Goal: Transaction & Acquisition: Purchase product/service

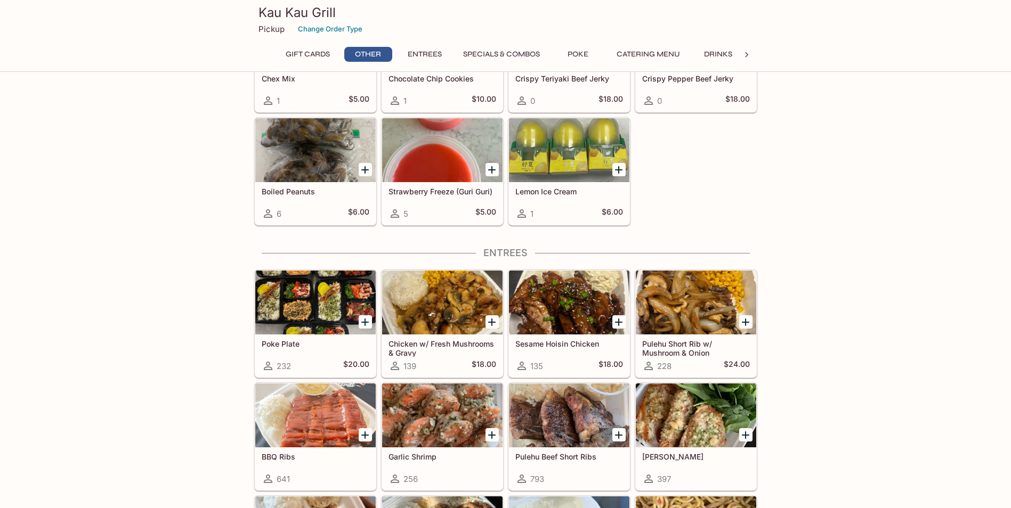
scroll to position [640, 0]
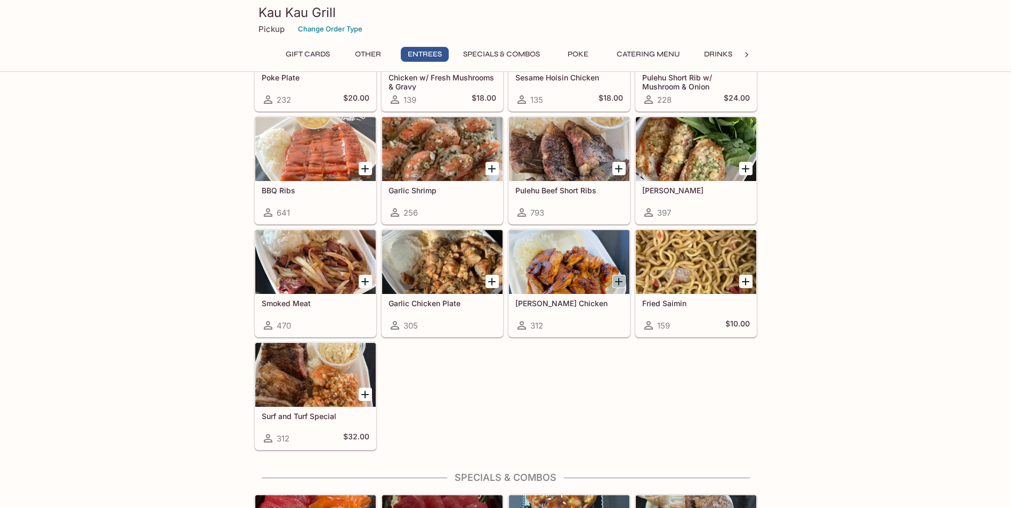
click at [617, 281] on icon "Add Teri Chicken" at bounding box center [618, 282] width 13 height 13
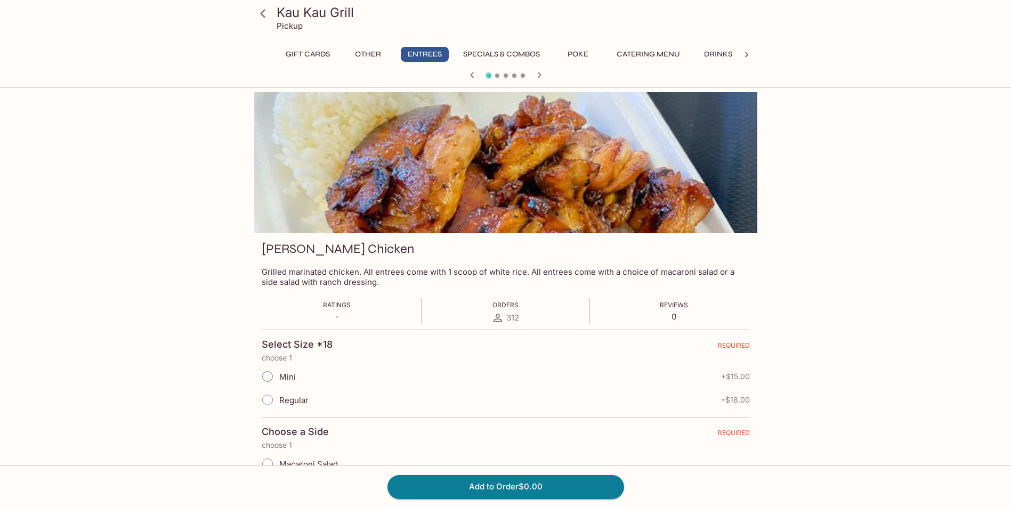
click at [273, 377] on input "Mini" at bounding box center [267, 377] width 22 height 22
radio input "true"
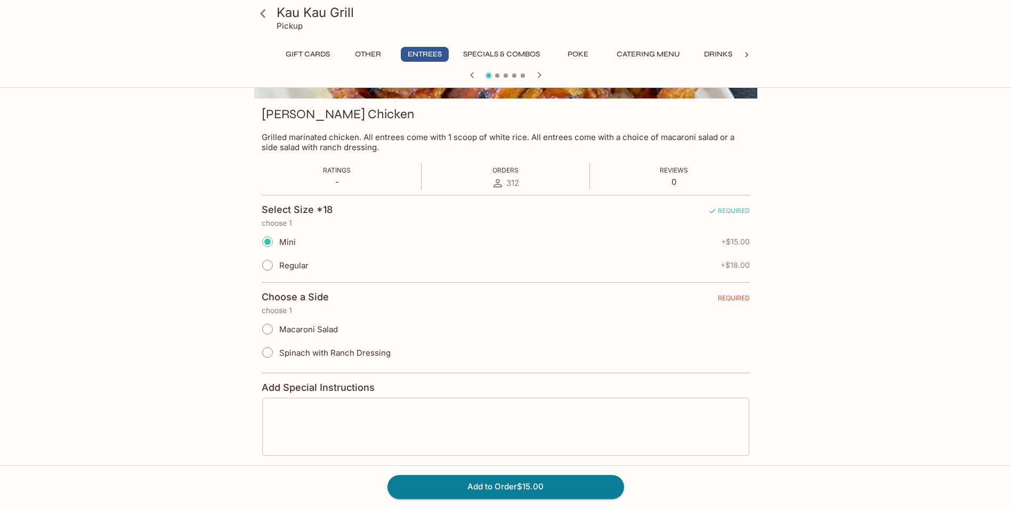
scroll to position [183, 0]
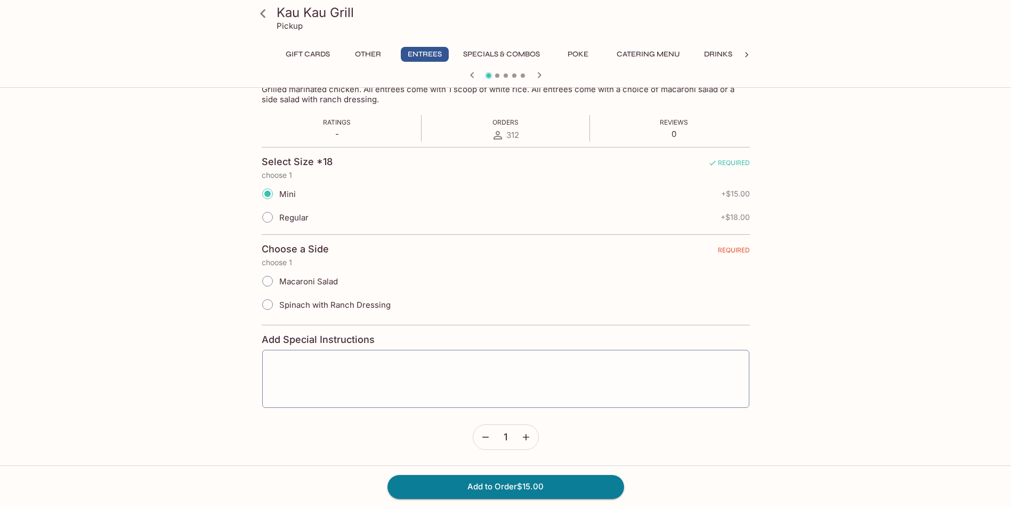
click at [295, 280] on span "Macaroni Salad" at bounding box center [308, 282] width 59 height 10
click at [279, 280] on input "Macaroni Salad" at bounding box center [267, 281] width 22 height 22
radio input "true"
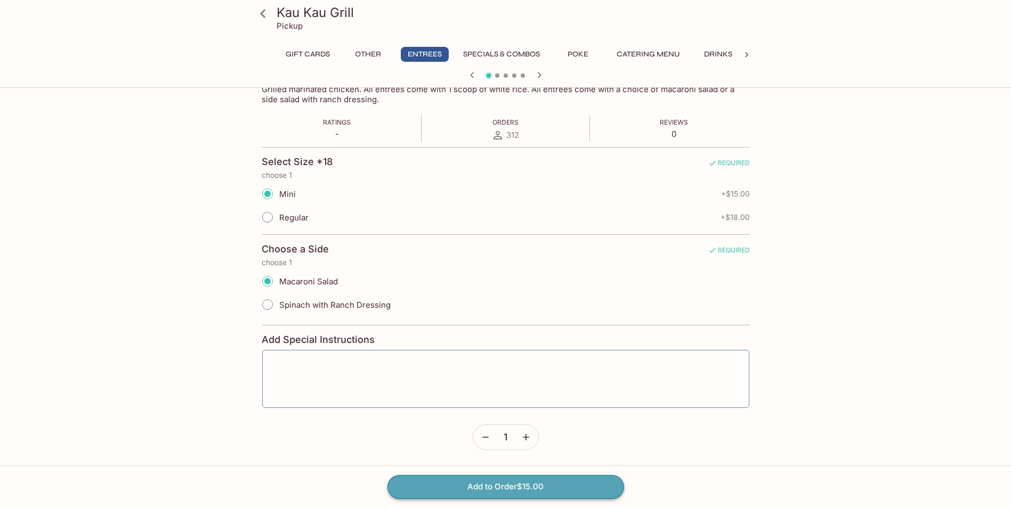
click at [471, 484] on button "Add to Order $15.00" at bounding box center [505, 486] width 237 height 23
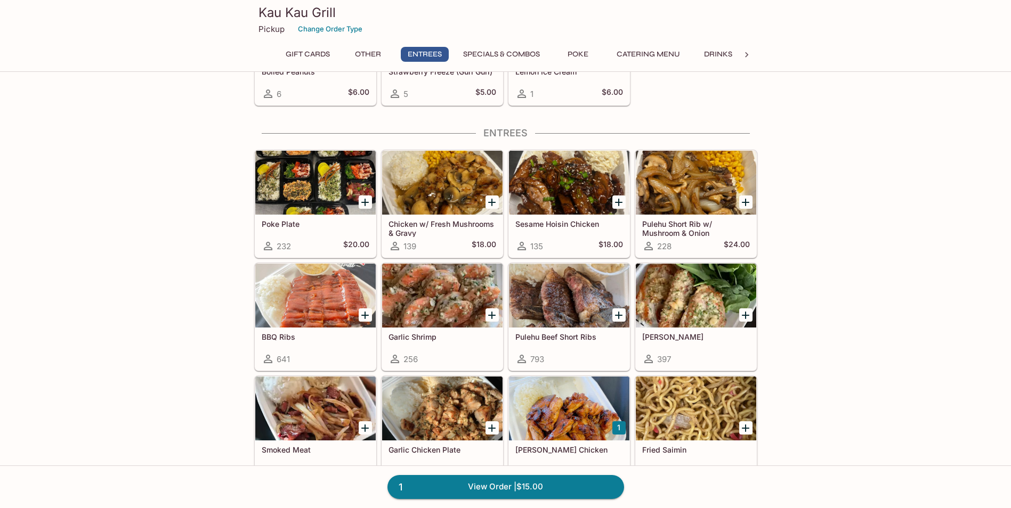
scroll to position [533, 0]
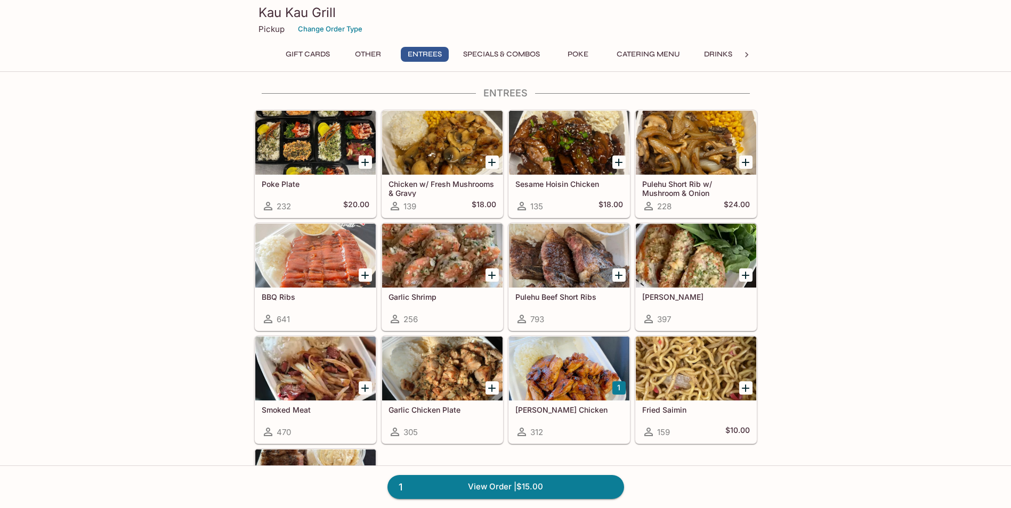
click at [336, 381] on div at bounding box center [315, 369] width 120 height 64
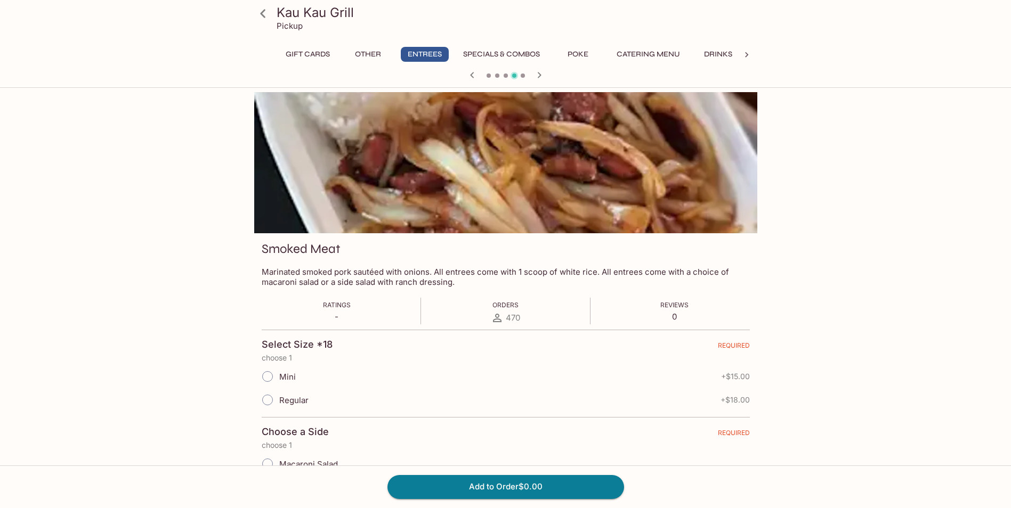
click at [287, 375] on span "Mini" at bounding box center [287, 377] width 17 height 10
click at [279, 375] on input "Mini" at bounding box center [267, 377] width 22 height 22
radio input "true"
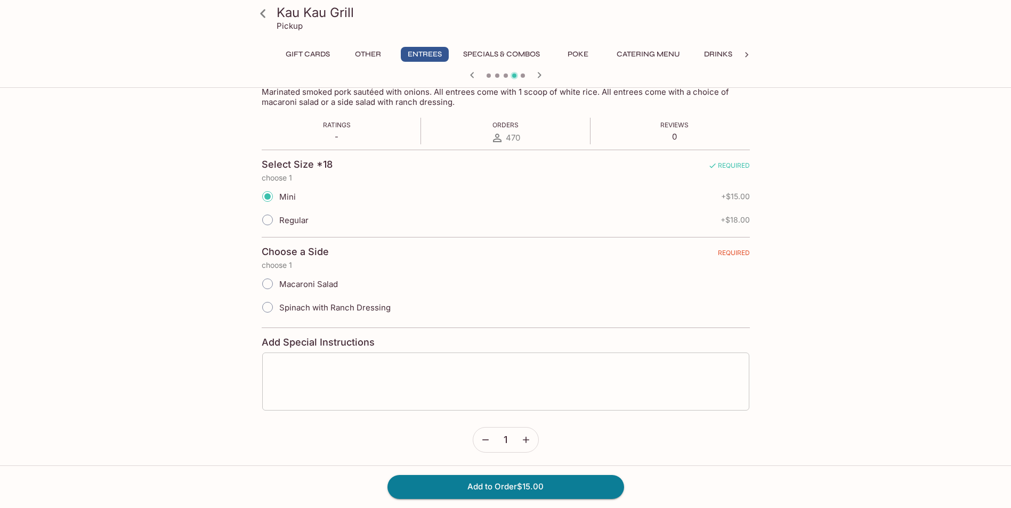
scroll to position [183, 0]
click at [319, 281] on span "Macaroni Salad" at bounding box center [308, 282] width 59 height 10
click at [279, 281] on input "Macaroni Salad" at bounding box center [267, 281] width 22 height 22
radio input "true"
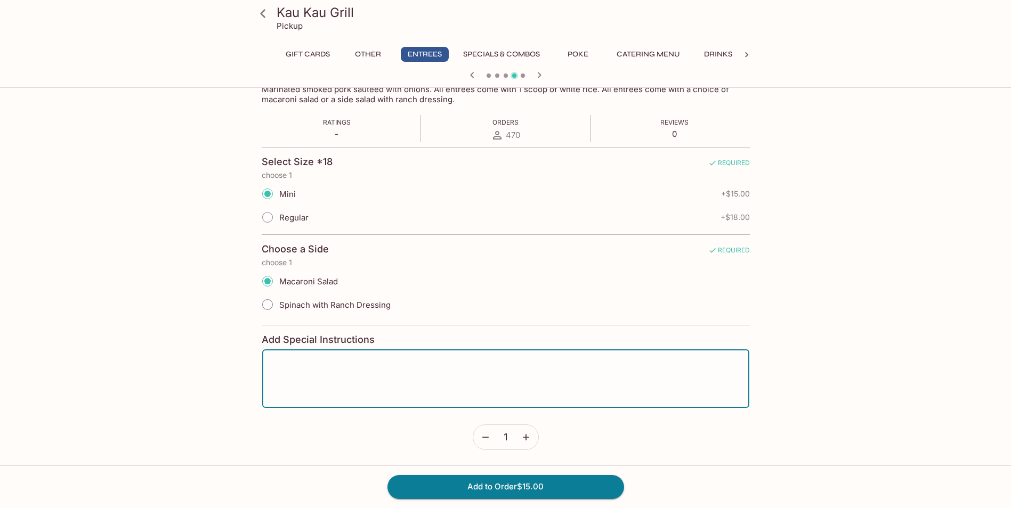
click at [412, 399] on textarea at bounding box center [506, 379] width 472 height 41
type textarea "please add extra of the smoke meat sauce on rice"
click at [456, 481] on button "Add to Order $15.00" at bounding box center [505, 486] width 237 height 23
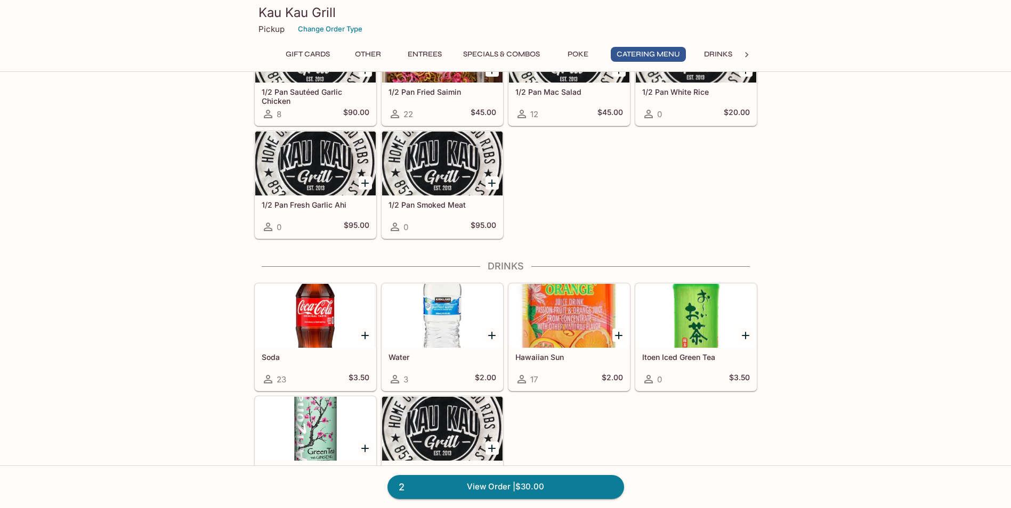
scroll to position [2149, 0]
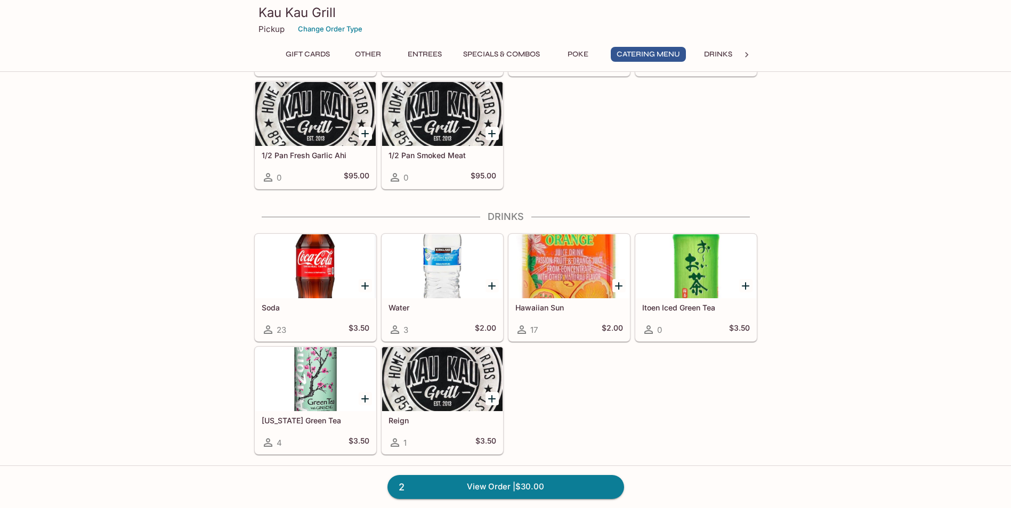
click at [338, 288] on div at bounding box center [315, 267] width 120 height 64
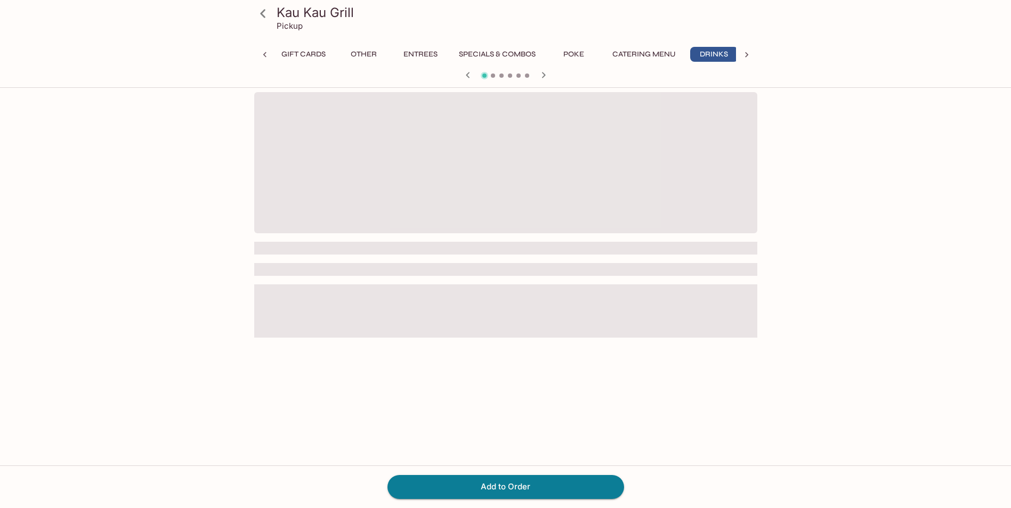
scroll to position [0, 7]
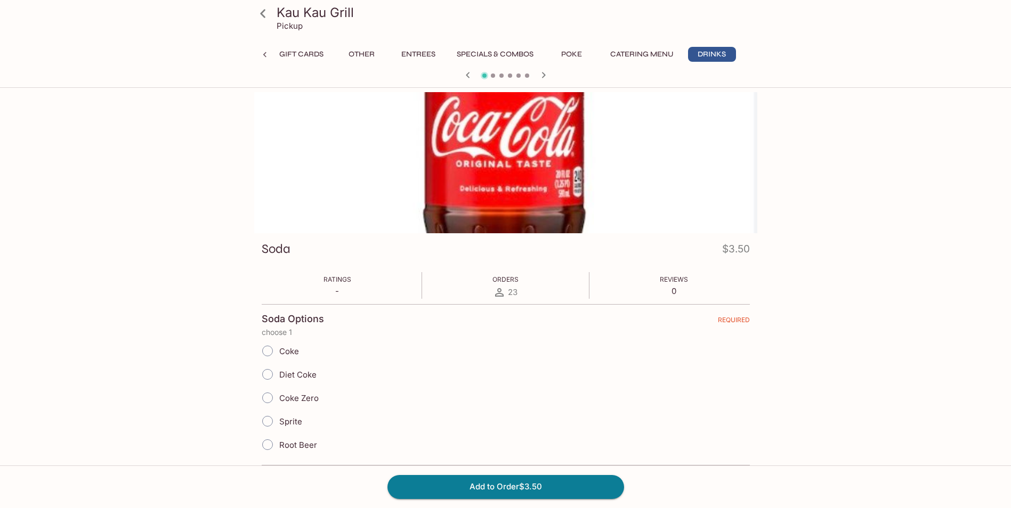
click at [298, 392] on label "Coke Zero" at bounding box center [287, 397] width 63 height 23
click at [279, 392] on input "Coke Zero" at bounding box center [267, 398] width 22 height 22
radio input "true"
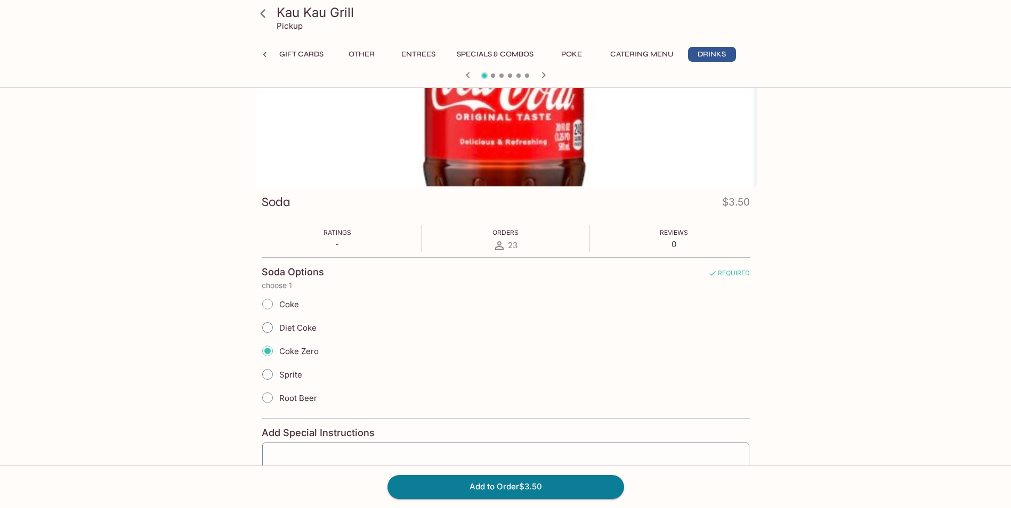
scroll to position [140, 0]
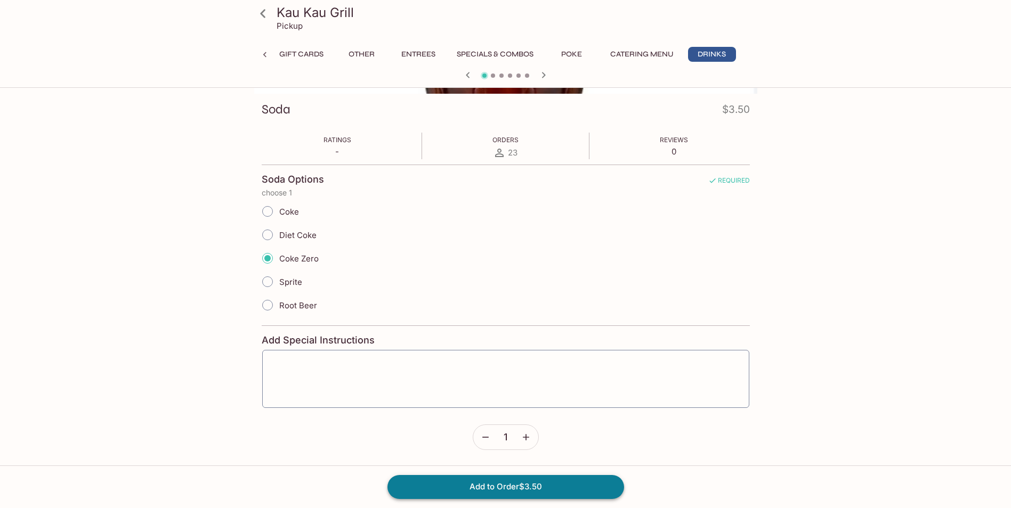
click at [524, 487] on button "Add to Order $3.50" at bounding box center [505, 486] width 237 height 23
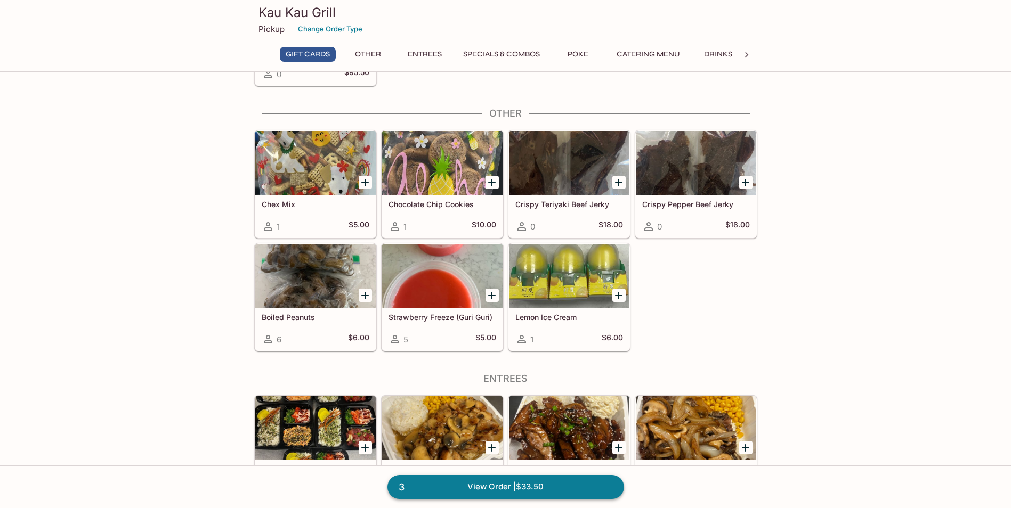
scroll to position [266, 0]
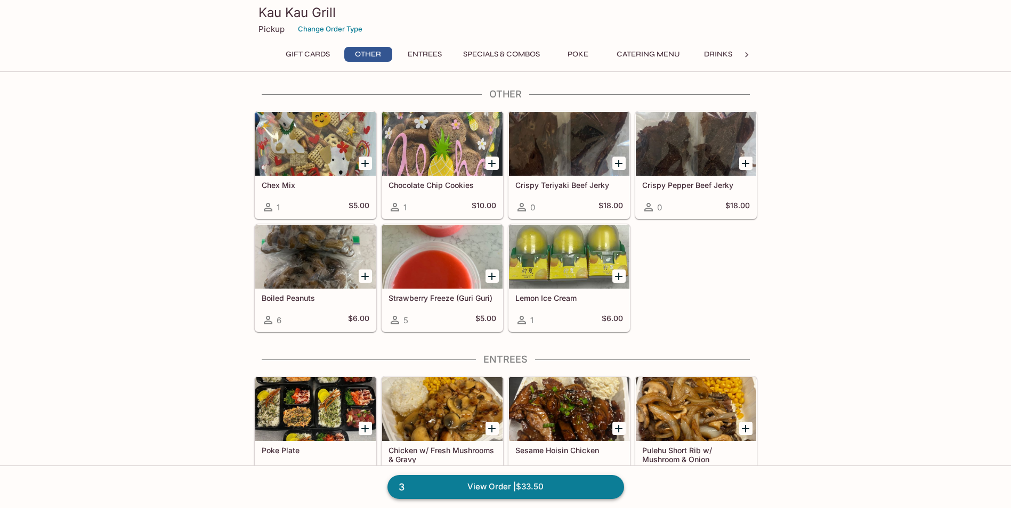
click at [505, 480] on link "3 View Order | $33.50" at bounding box center [505, 486] width 237 height 23
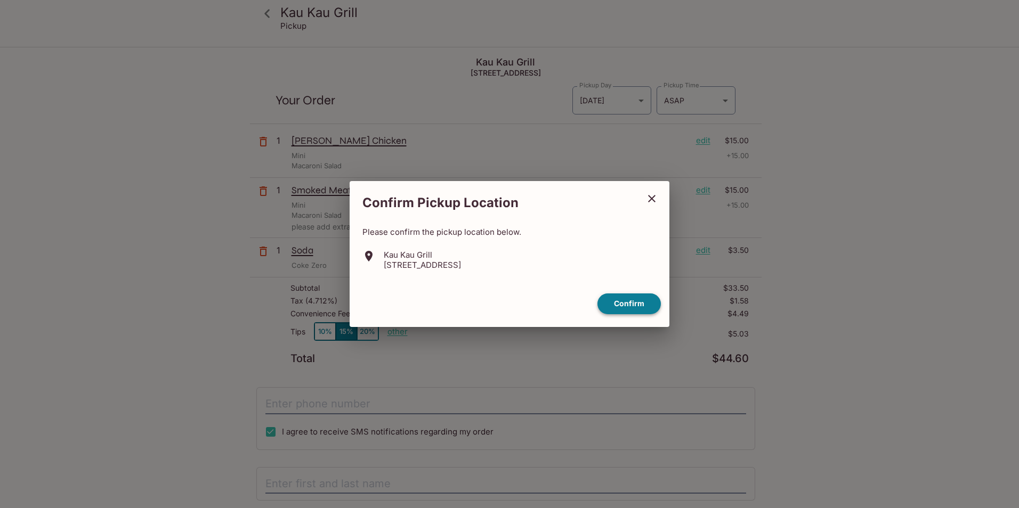
click at [636, 297] on button "Confirm" at bounding box center [628, 304] width 63 height 21
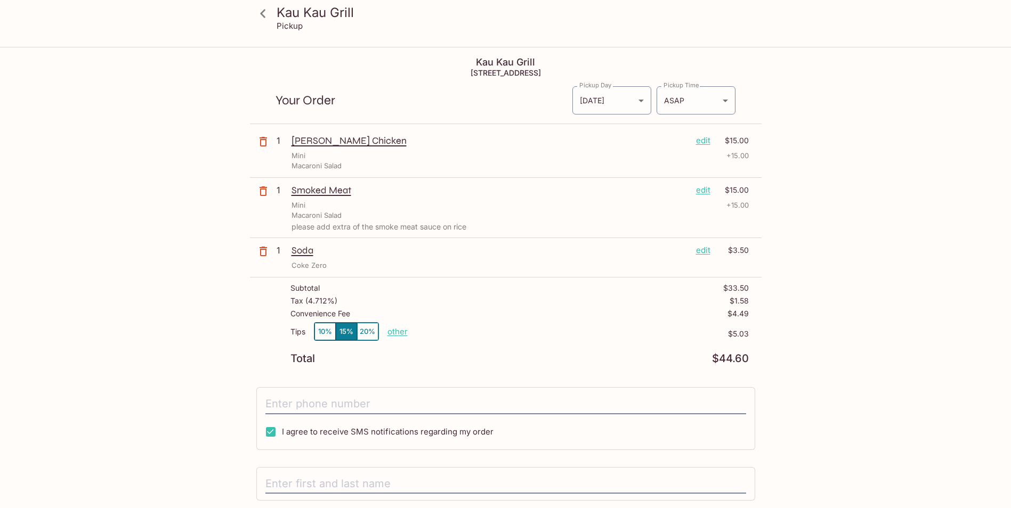
click at [399, 332] on p "other" at bounding box center [397, 332] width 20 height 10
type input "2.00"
click at [442, 370] on div "Kau Kau Grill [STREET_ADDRESS] Your Order Pickup Day [DATE] [DATE] Pickup Day P…" at bounding box center [506, 332] width 512 height 569
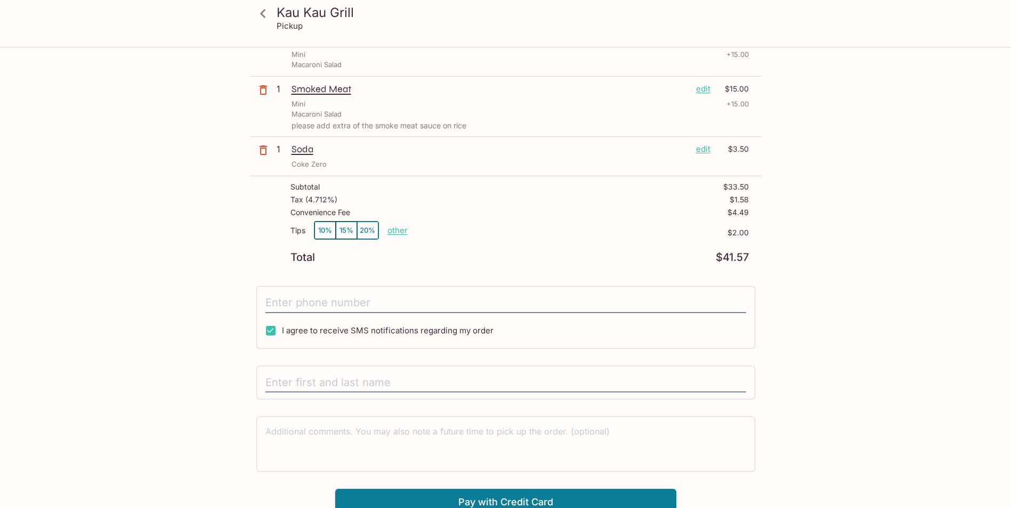
scroll to position [109, 0]
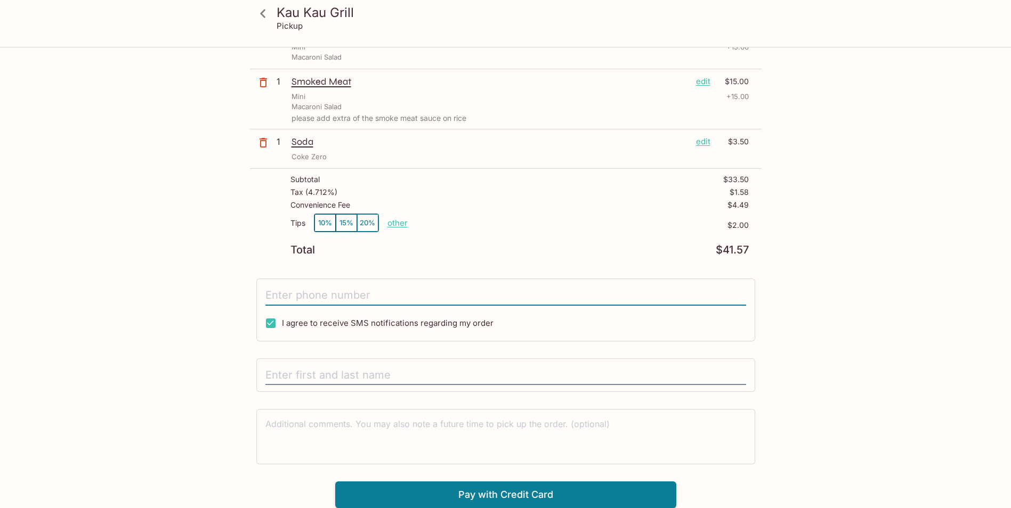
click at [345, 291] on input "tel" at bounding box center [505, 296] width 481 height 20
type input "[PHONE_NUMBER]"
click at [334, 372] on input "text" at bounding box center [505, 376] width 481 height 20
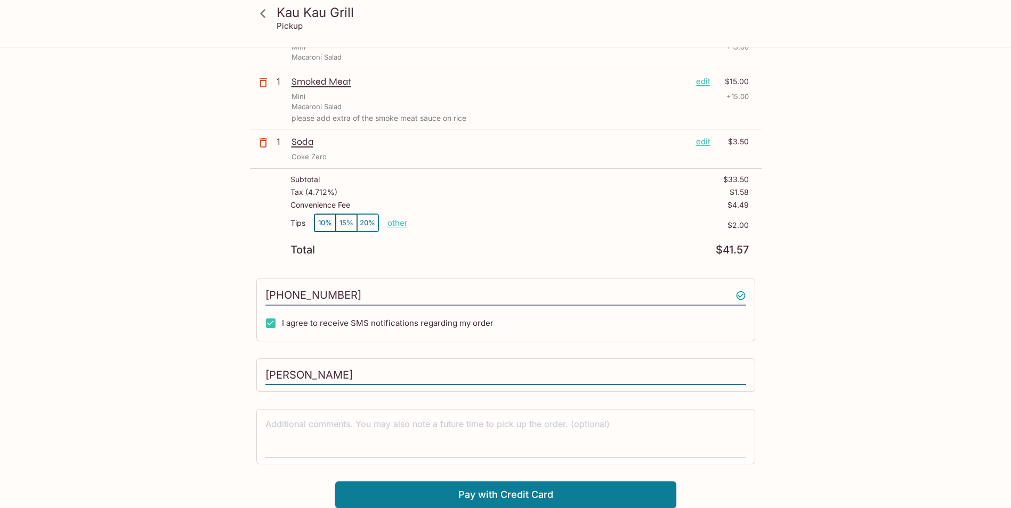
type input "[PERSON_NAME]"
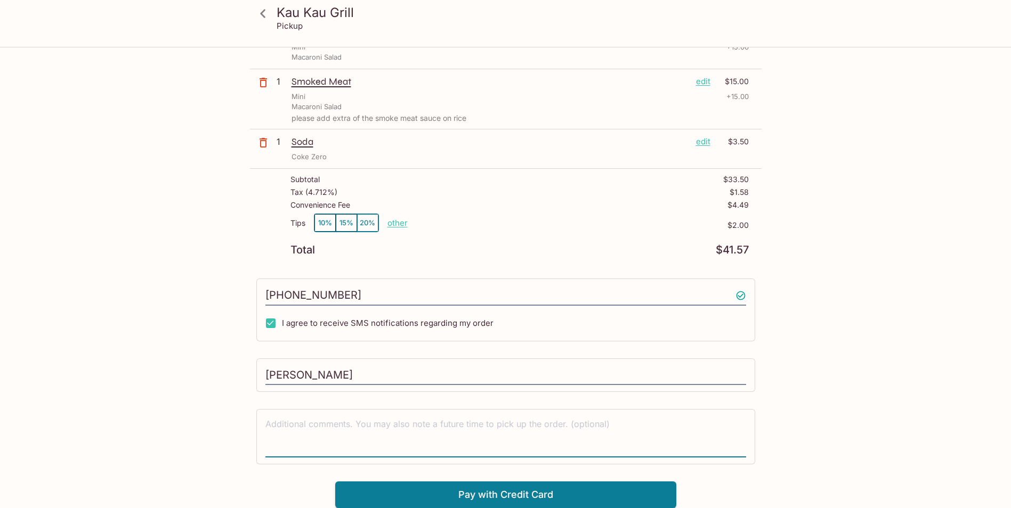
click at [310, 424] on textarea at bounding box center [505, 436] width 481 height 37
click at [478, 494] on button "Pay with Credit Card" at bounding box center [505, 495] width 341 height 27
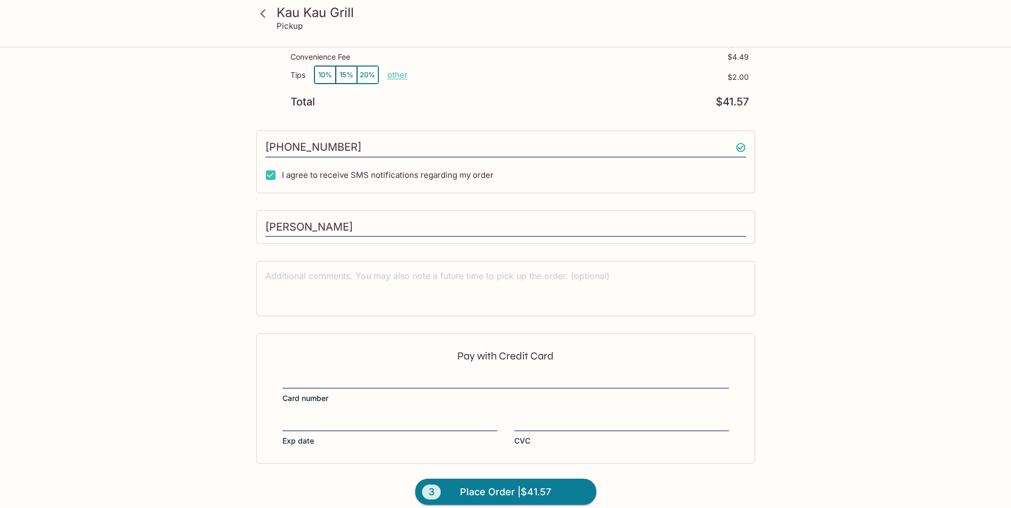
scroll to position [269, 0]
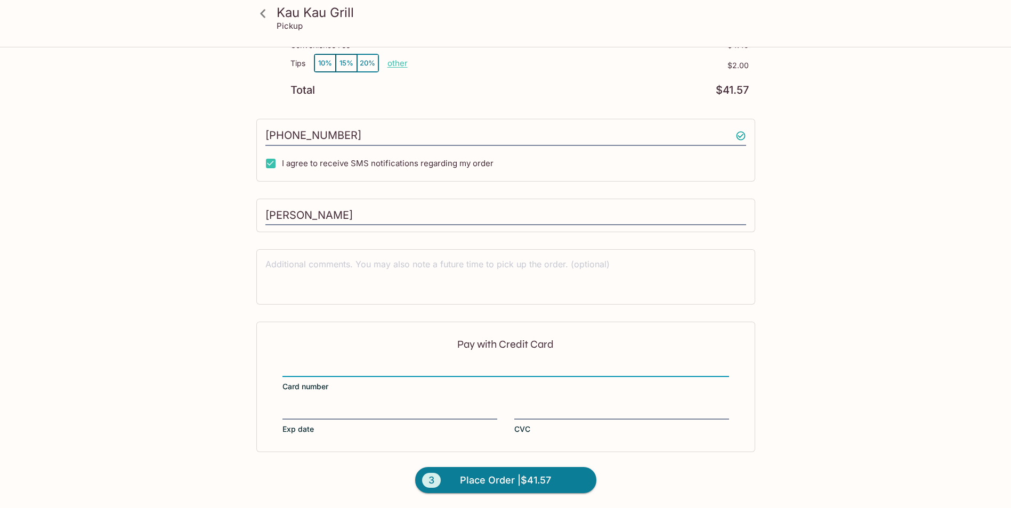
click at [384, 424] on label "Exp date" at bounding box center [389, 420] width 215 height 30
click at [384, 406] on input "Exp date" at bounding box center [389, 406] width 215 height 1
click at [518, 481] on span "Place Order | $41.57" at bounding box center [505, 480] width 91 height 17
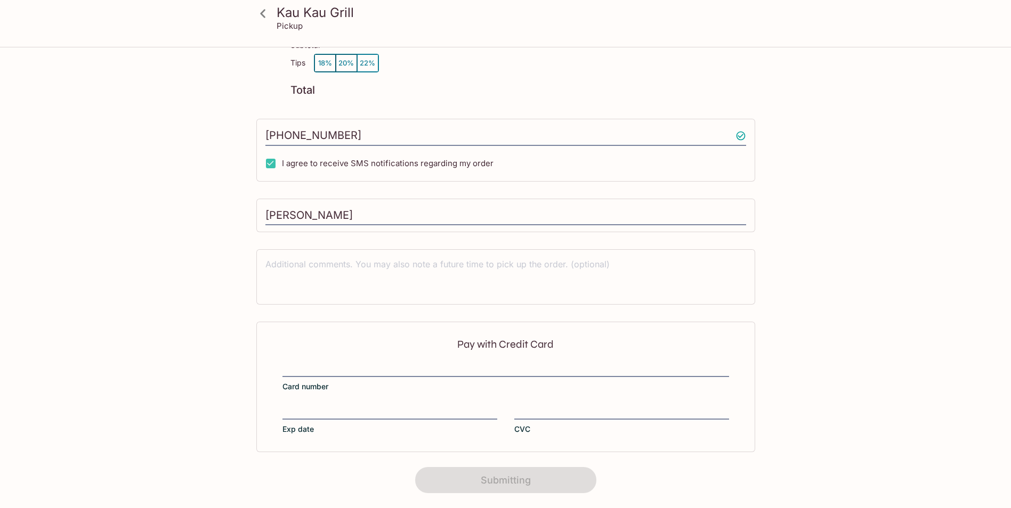
scroll to position [111, 0]
